Goal: Task Accomplishment & Management: Manage account settings

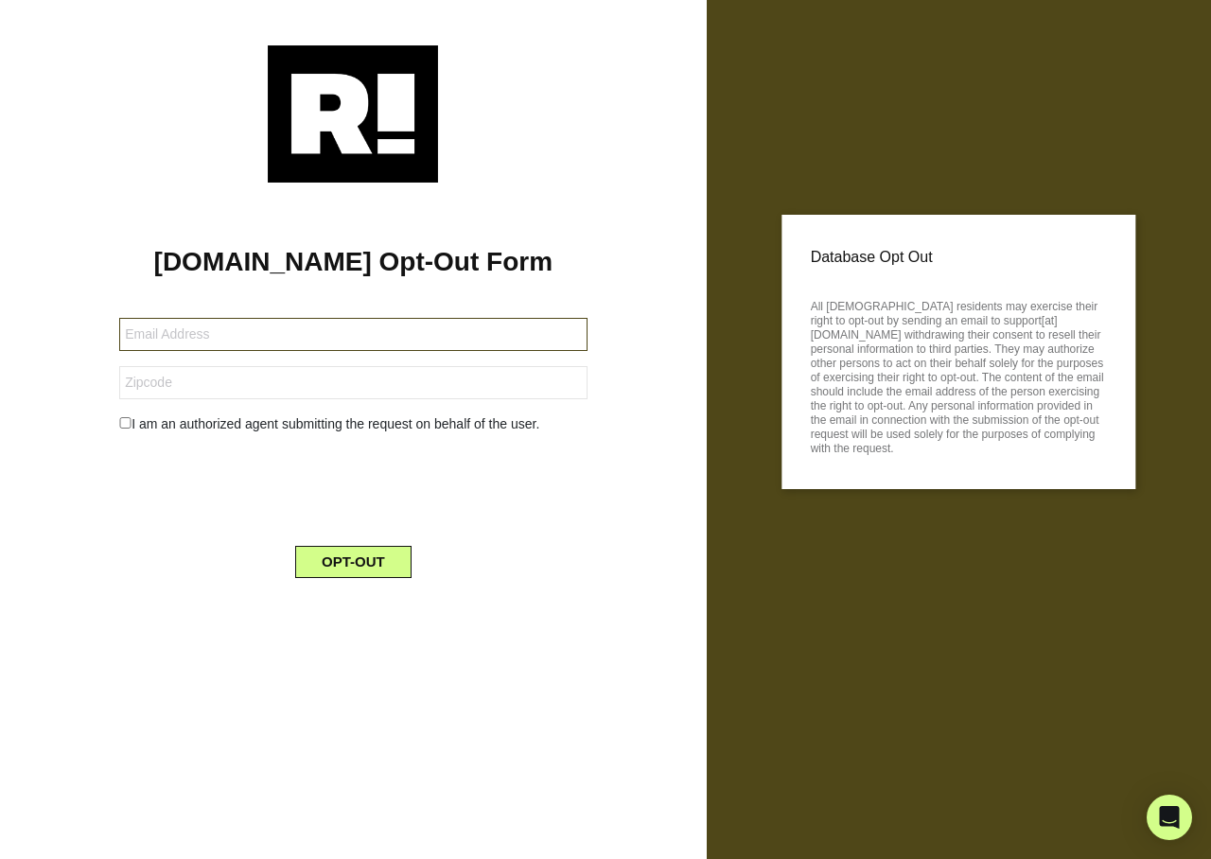
type input "[EMAIL_ADDRESS][DOMAIN_NAME]"
type input "78418"
type input "[EMAIL_ADDRESS][DOMAIN_NAME]"
type input "55424"
